Goal: Task Accomplishment & Management: Use online tool/utility

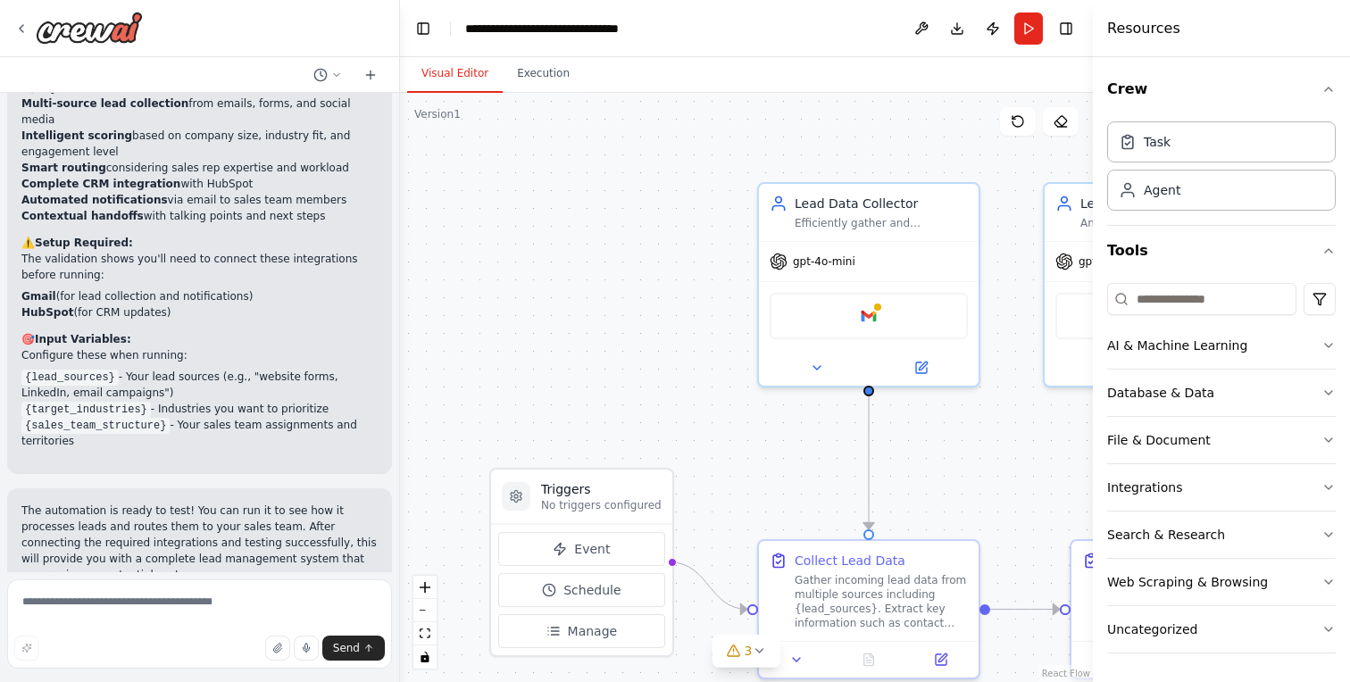
scroll to position [1633, 0]
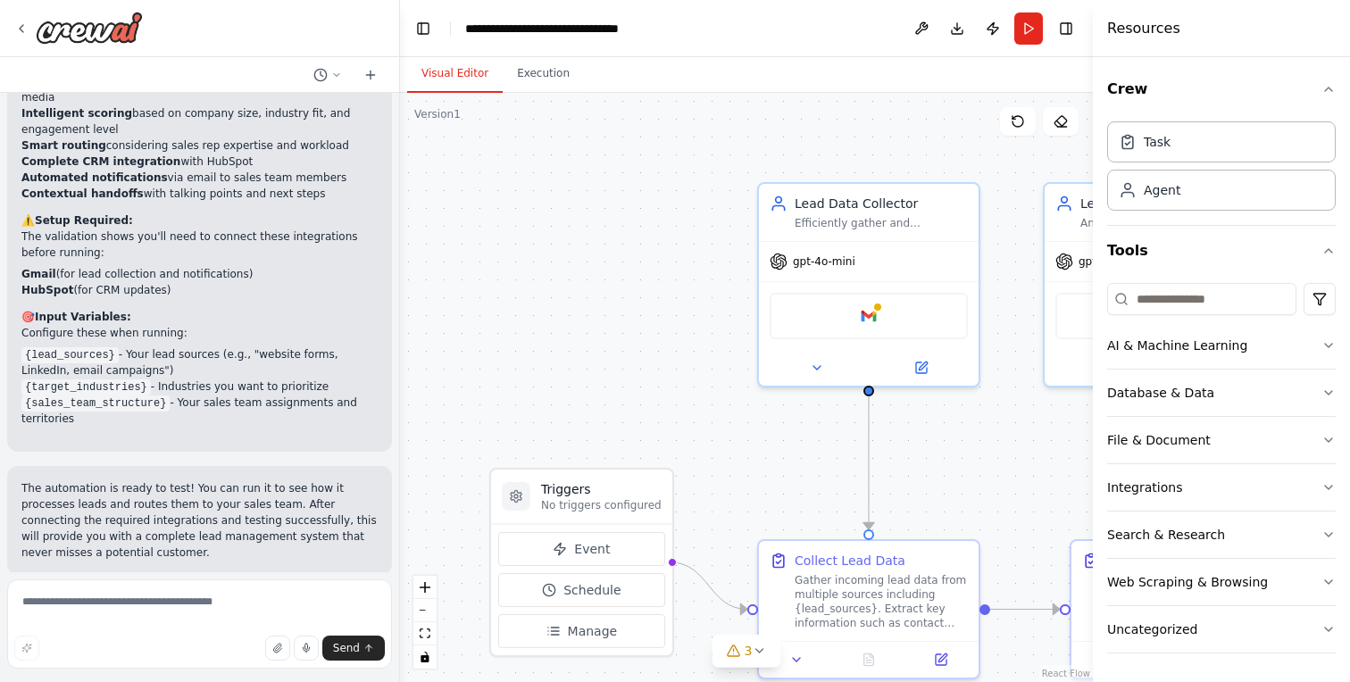
click at [1330, 87] on icon "button" at bounding box center [1328, 89] width 14 height 14
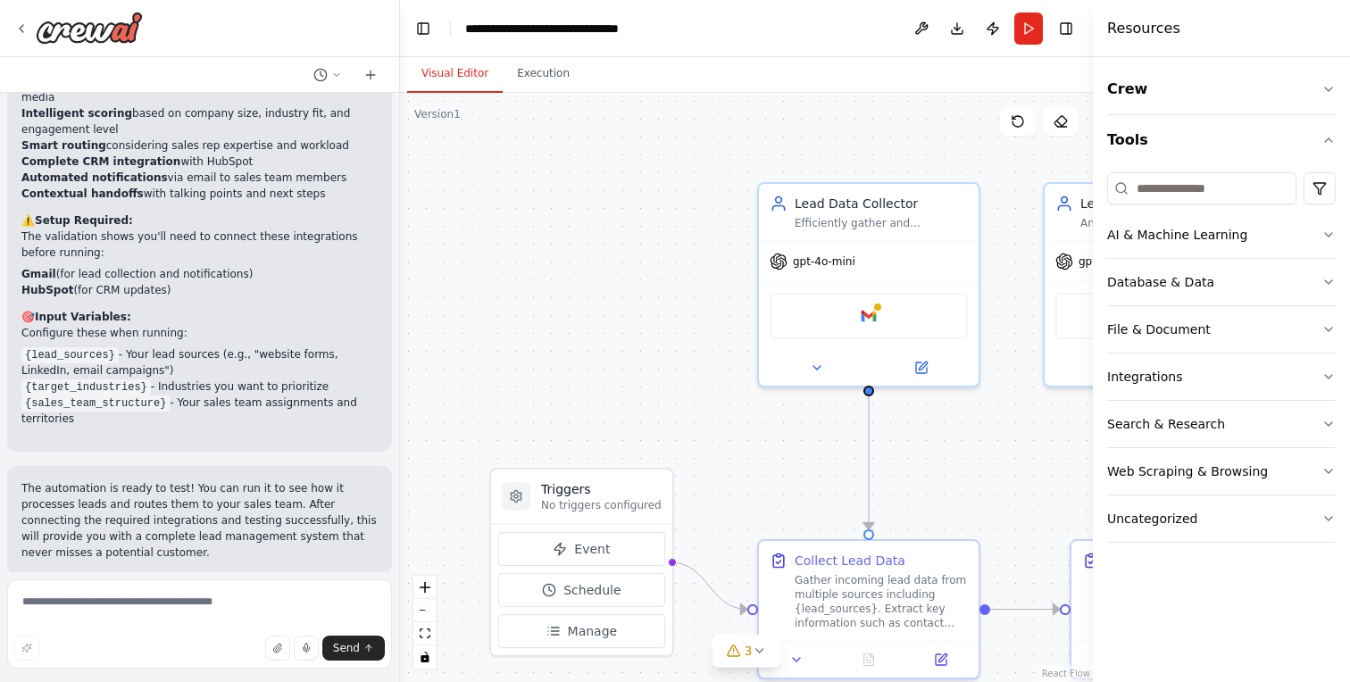
click at [954, 105] on div ".deletable-edge-delete-btn { width: 20px; height: 20px; border: 0px solid #ffff…" at bounding box center [746, 387] width 693 height 589
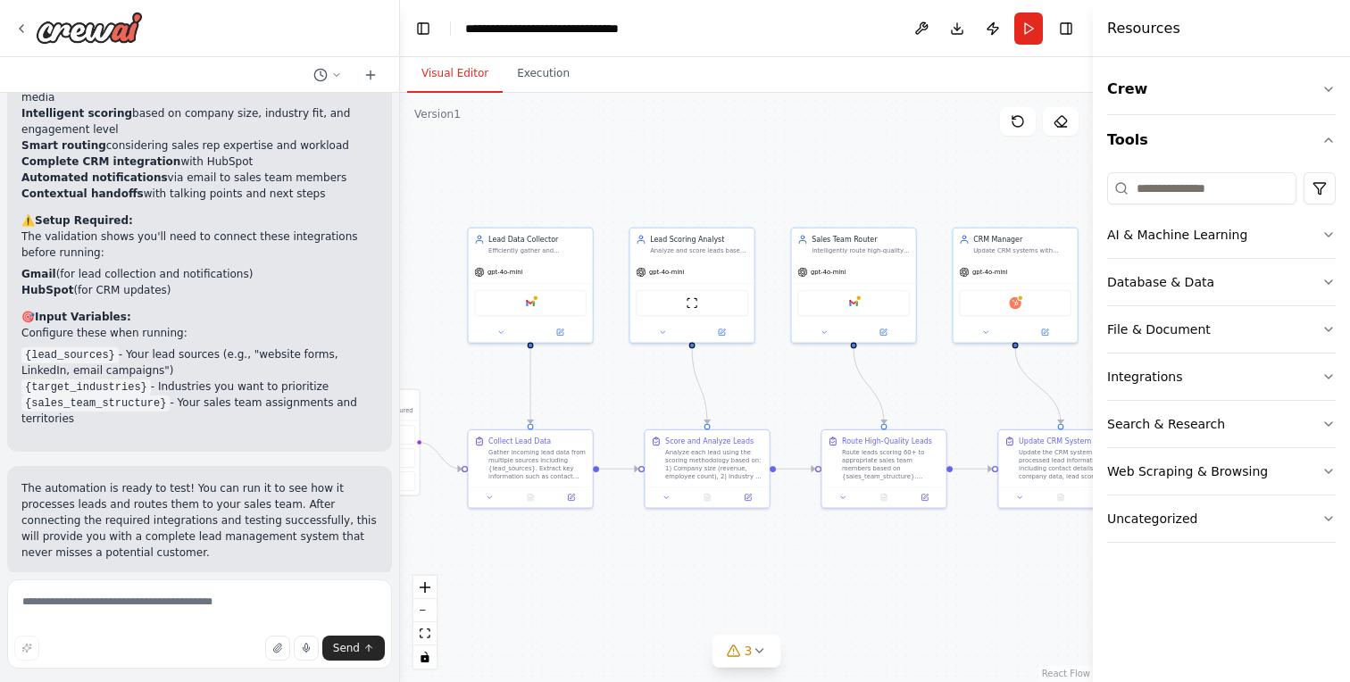
drag, startPoint x: 0, startPoint y: 0, endPoint x: 618, endPoint y: 414, distance: 743.6
click at [618, 414] on div ".deletable-edge-delete-btn { width: 20px; height: 20px; border: 0px solid #ffff…" at bounding box center [746, 387] width 693 height 589
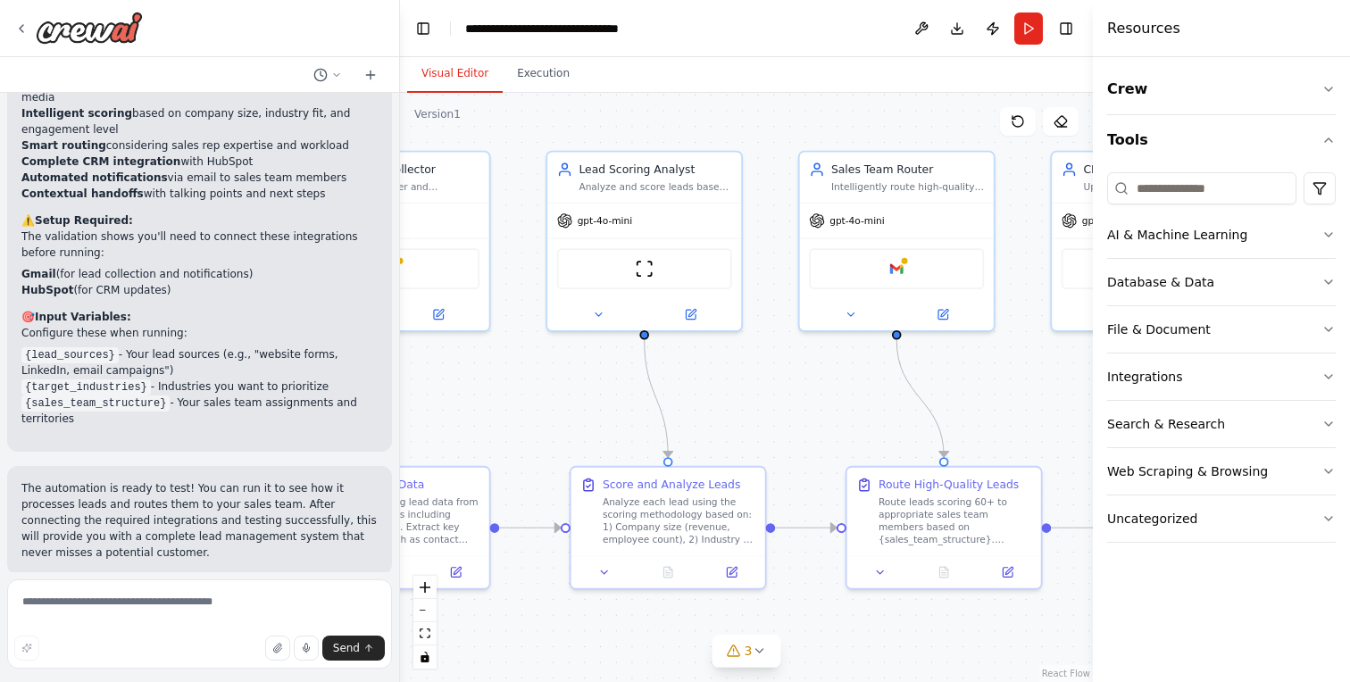
drag, startPoint x: 618, startPoint y: 414, endPoint x: 519, endPoint y: 388, distance: 101.5
click at [519, 388] on div ".deletable-edge-delete-btn { width: 20px; height: 20px; border: 0px solid #ffff…" at bounding box center [746, 387] width 693 height 589
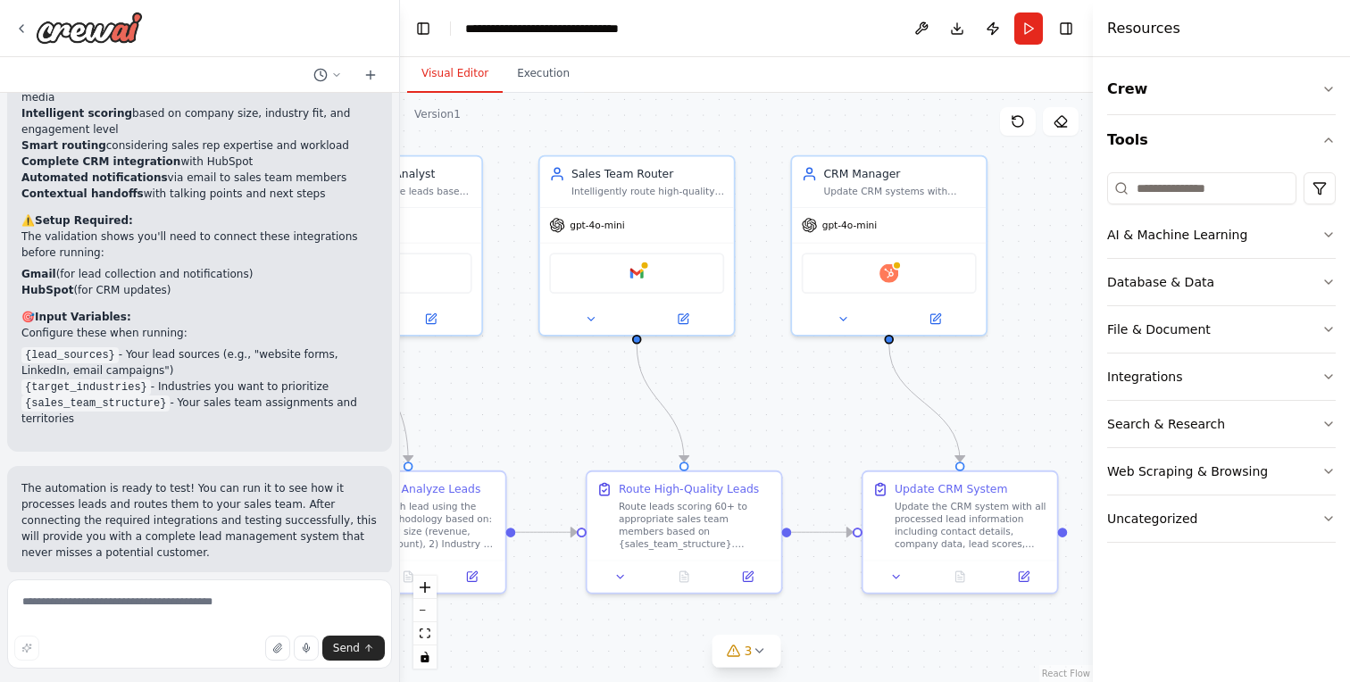
drag, startPoint x: 519, startPoint y: 388, endPoint x: 590, endPoint y: 398, distance: 71.2
click at [590, 398] on div ".deletable-edge-delete-btn { width: 20px; height: 20px; border: 0px solid #ffff…" at bounding box center [746, 387] width 693 height 589
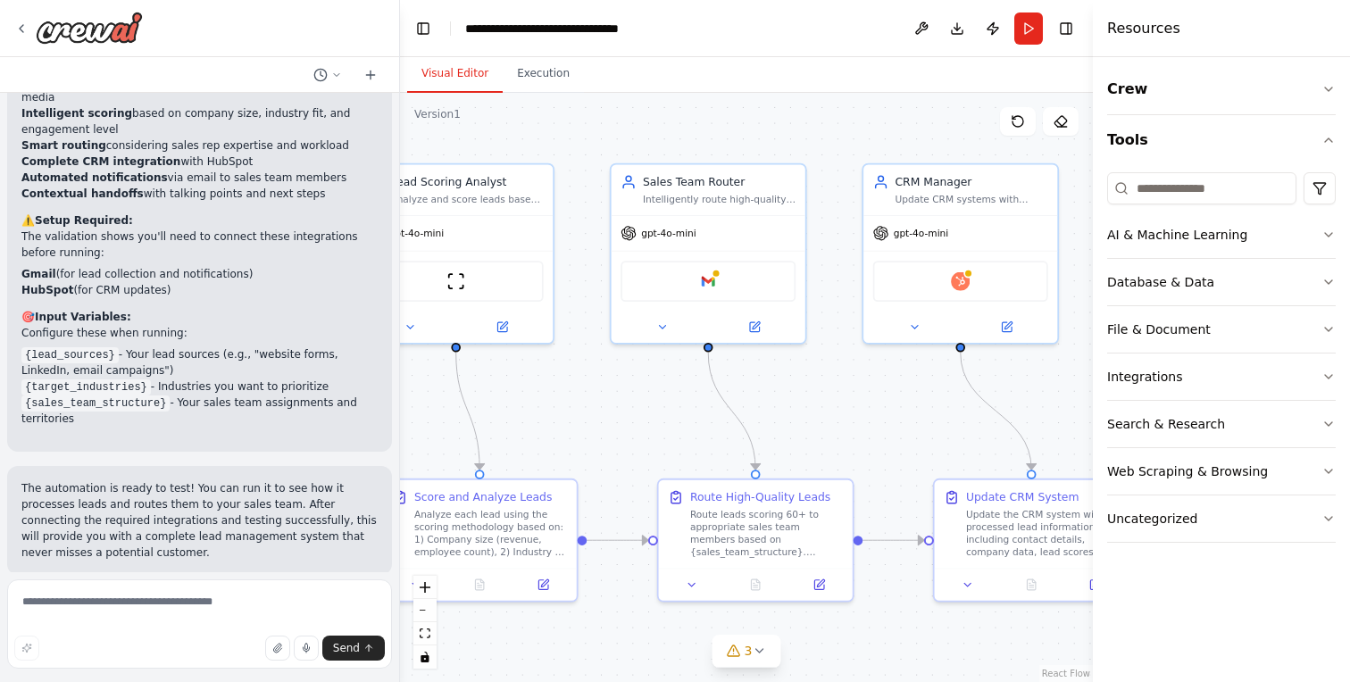
drag, startPoint x: 590, startPoint y: 398, endPoint x: 918, endPoint y: 411, distance: 327.8
click at [918, 411] on div ".deletable-edge-delete-btn { width: 20px; height: 20px; border: 0px solid #ffff…" at bounding box center [746, 387] width 693 height 589
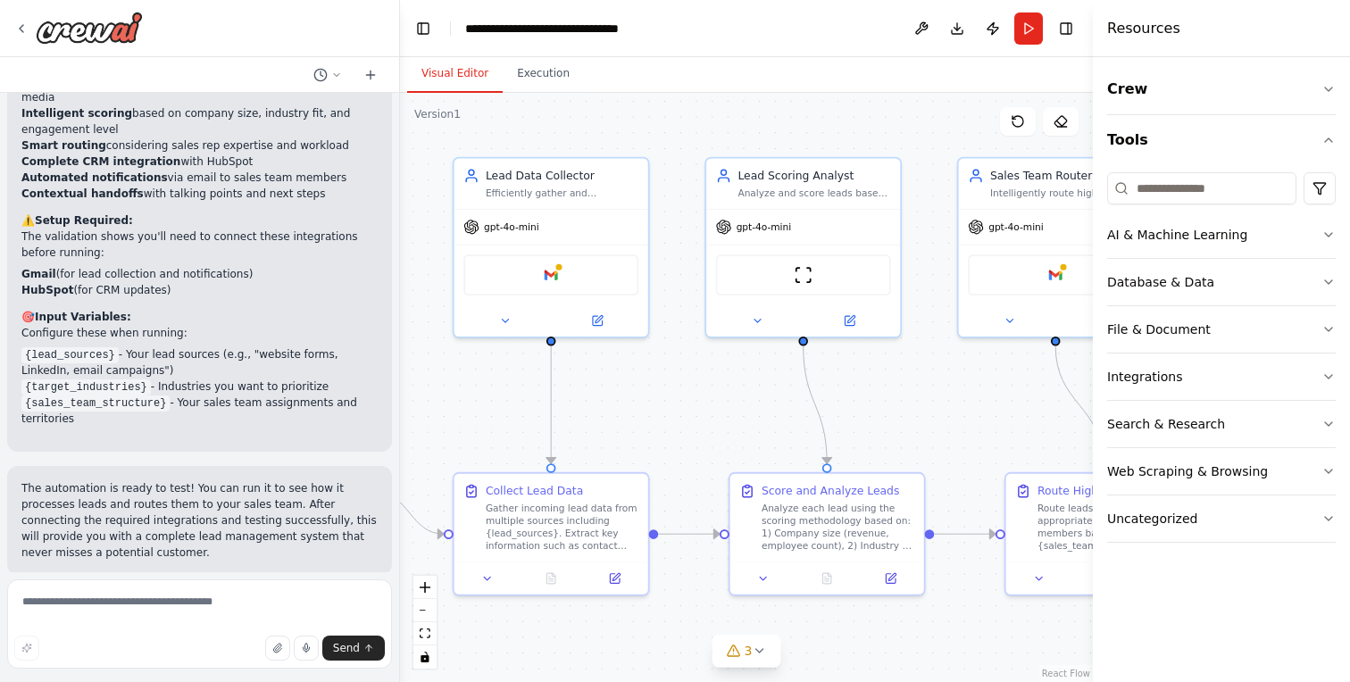
drag, startPoint x: 918, startPoint y: 411, endPoint x: 930, endPoint y: 408, distance: 13.0
click at [930, 408] on div ".deletable-edge-delete-btn { width: 20px; height: 20px; border: 0px solid #ffff…" at bounding box center [746, 387] width 693 height 589
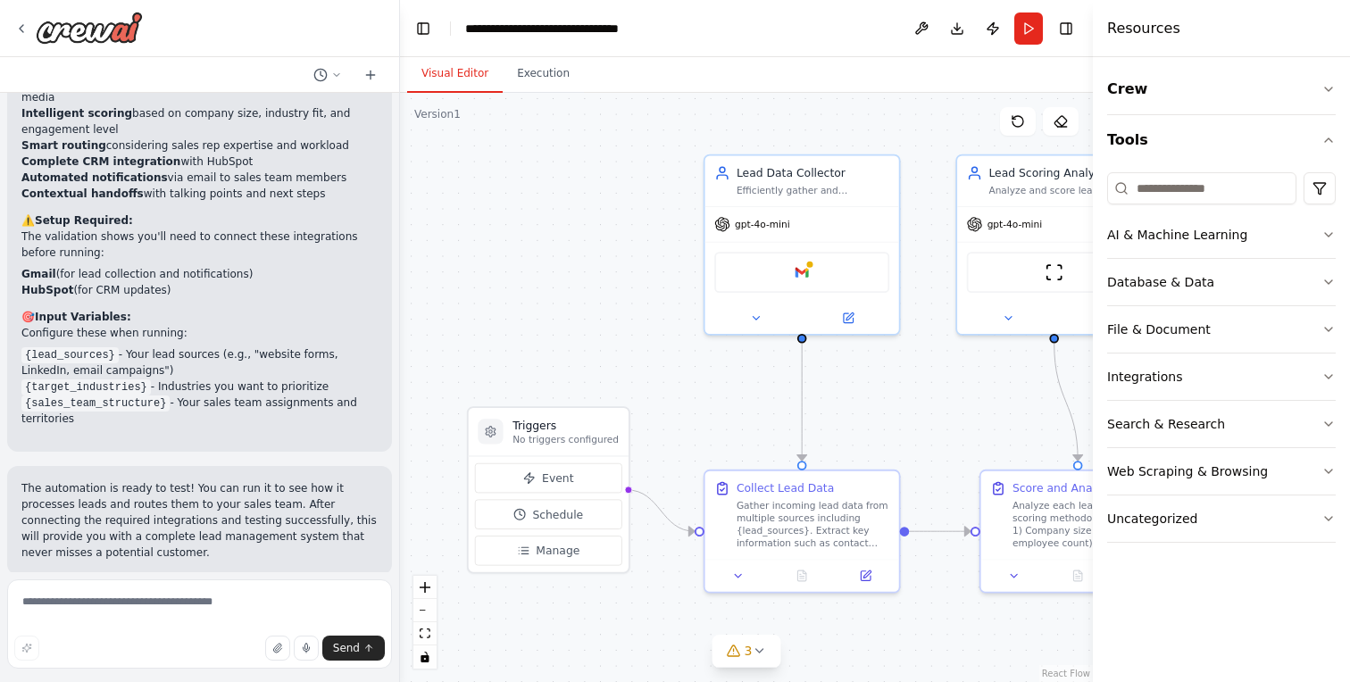
drag, startPoint x: 930, startPoint y: 408, endPoint x: 858, endPoint y: 408, distance: 72.3
click at [858, 408] on div ".deletable-edge-delete-btn { width: 20px; height: 20px; border: 0px solid #ffff…" at bounding box center [746, 387] width 693 height 589
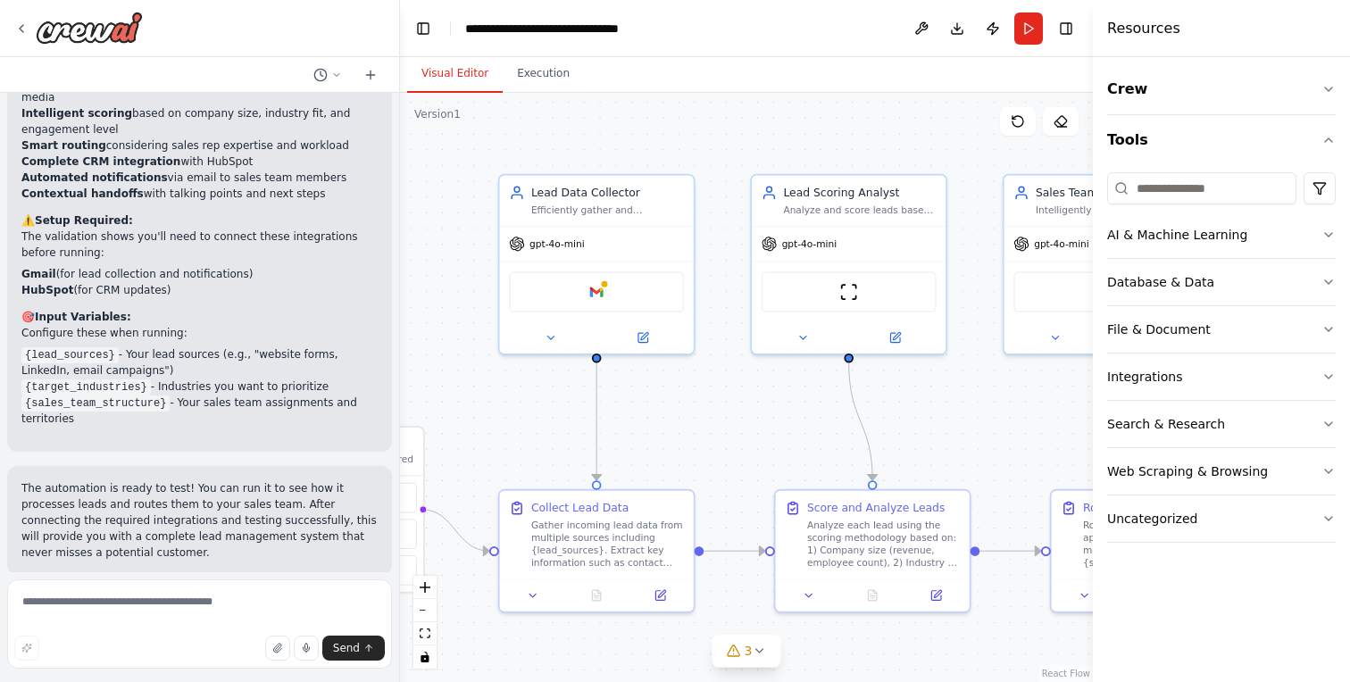
drag, startPoint x: 858, startPoint y: 408, endPoint x: 560, endPoint y: 434, distance: 299.2
click at [560, 434] on div ".deletable-edge-delete-btn { width: 20px; height: 20px; border: 0px solid #ffff…" at bounding box center [746, 387] width 693 height 589
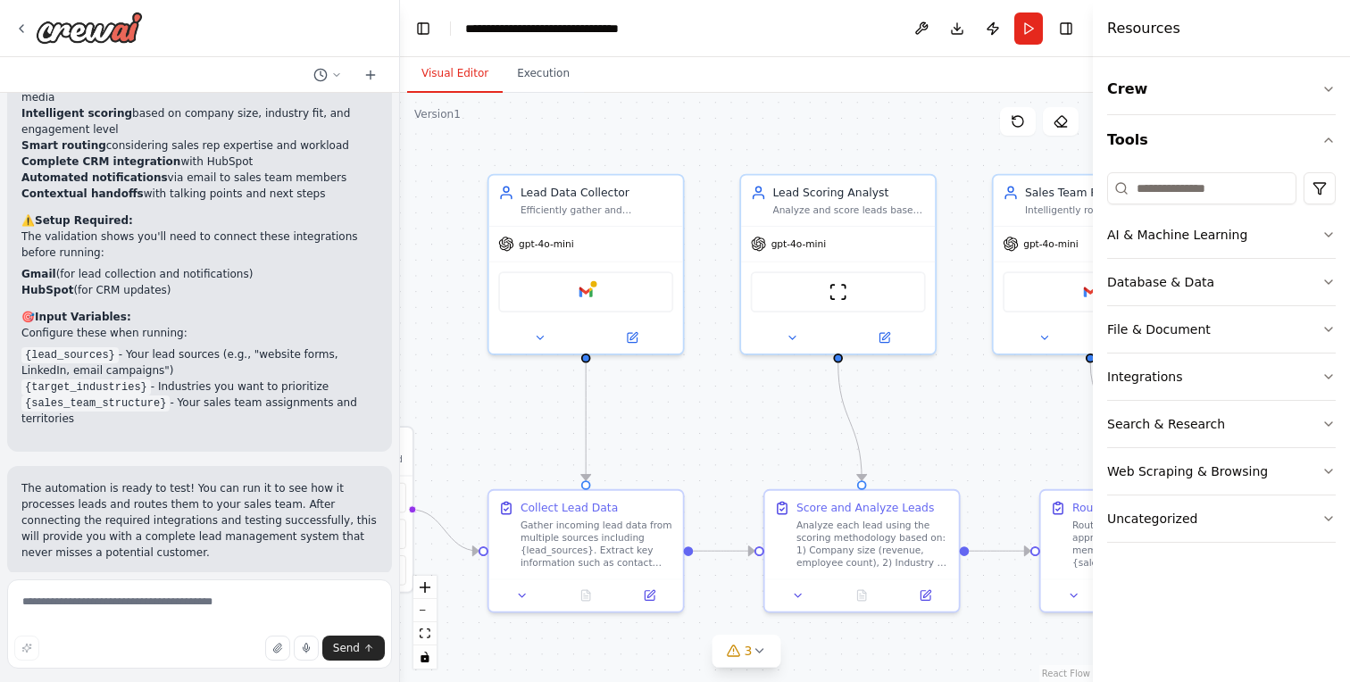
drag, startPoint x: 560, startPoint y: 434, endPoint x: 691, endPoint y: 431, distance: 131.2
click at [691, 431] on div ".deletable-edge-delete-btn { width: 20px; height: 20px; border: 0px solid #ffff…" at bounding box center [746, 387] width 693 height 589
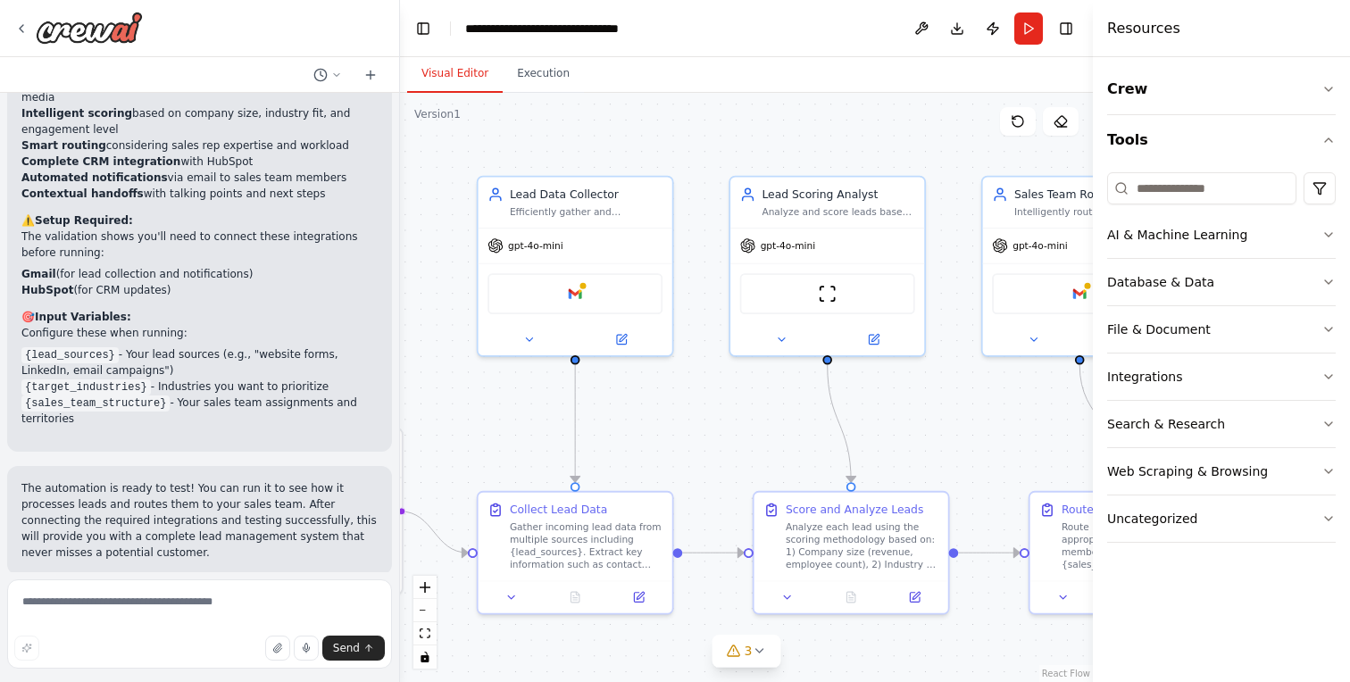
drag, startPoint x: 691, startPoint y: 431, endPoint x: 635, endPoint y: 436, distance: 56.5
click at [635, 436] on div ".deletable-edge-delete-btn { width: 20px; height: 20px; border: 0px solid #ffff…" at bounding box center [746, 387] width 693 height 589
click at [21, 29] on icon at bounding box center [22, 28] width 4 height 7
click at [20, 29] on icon at bounding box center [22, 28] width 4 height 7
click at [18, 27] on icon at bounding box center [21, 28] width 14 height 14
